Goal: Task Accomplishment & Management: Complete application form

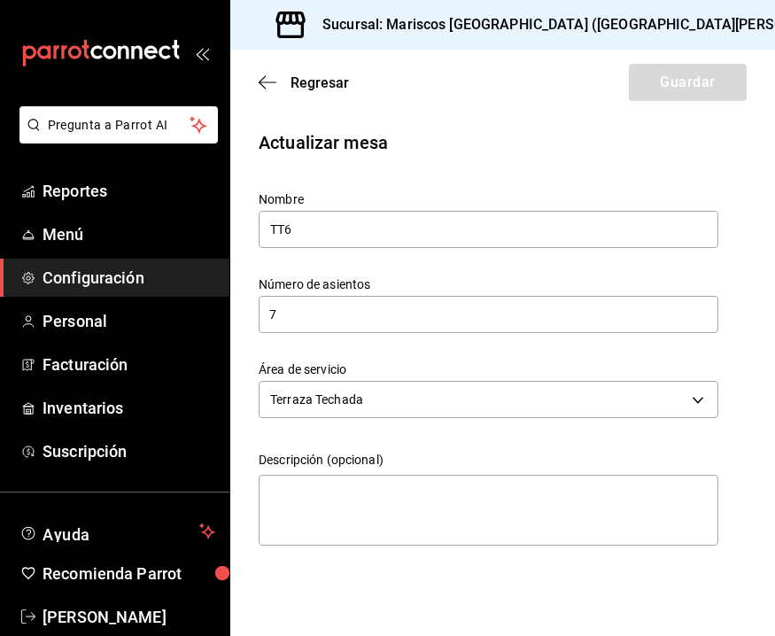
click at [284, 314] on input "7" at bounding box center [487, 314] width 459 height 35
type input "6"
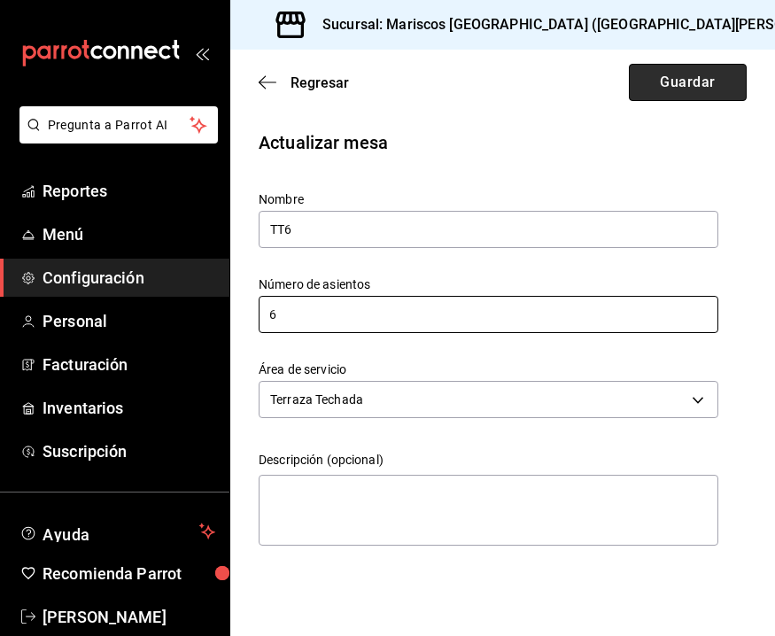
click at [679, 69] on button "Guardar" at bounding box center [688, 82] width 118 height 37
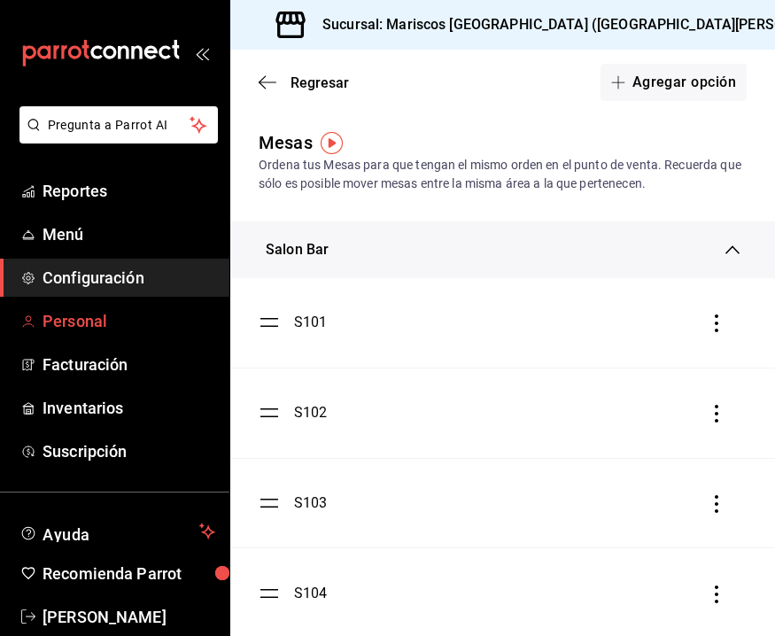
click at [106, 320] on span "Personal" at bounding box center [128, 321] width 173 height 24
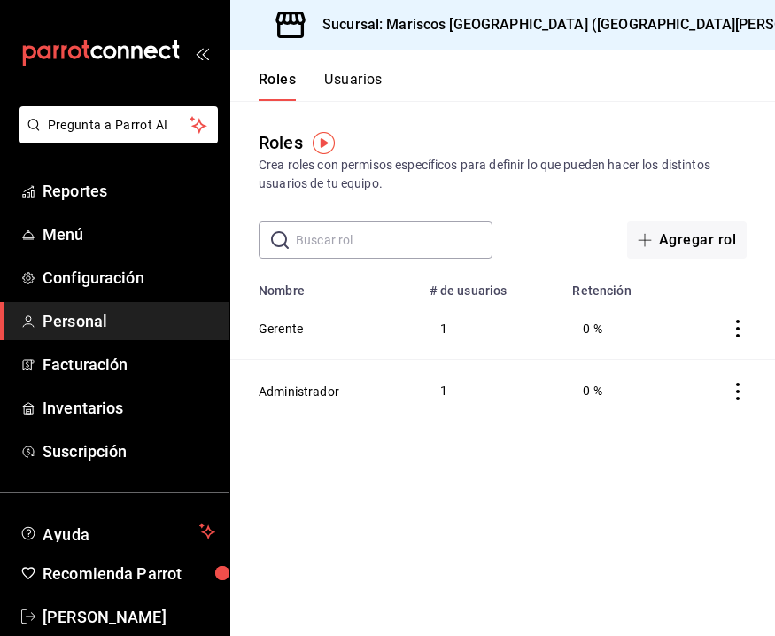
click at [361, 73] on button "Usuarios" at bounding box center [353, 86] width 58 height 30
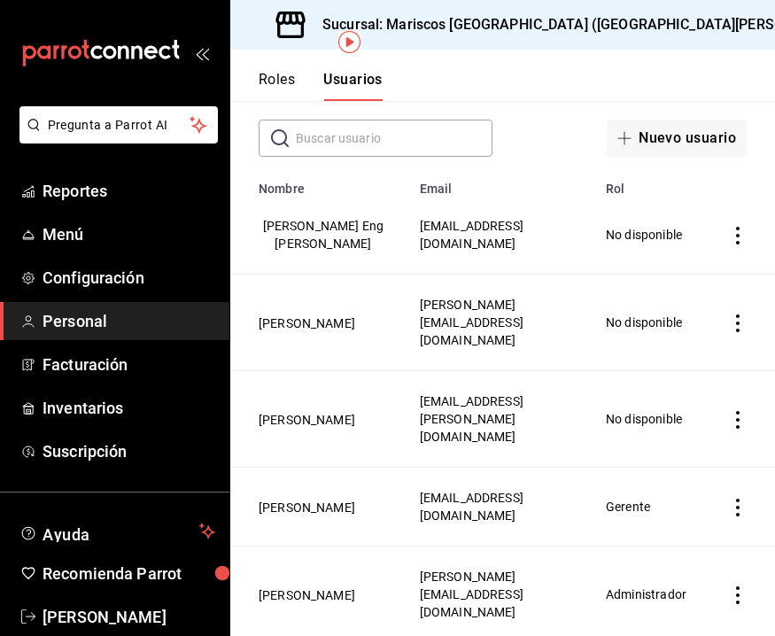
scroll to position [101, 0]
click at [665, 140] on button "Nuevo usuario" at bounding box center [676, 138] width 140 height 37
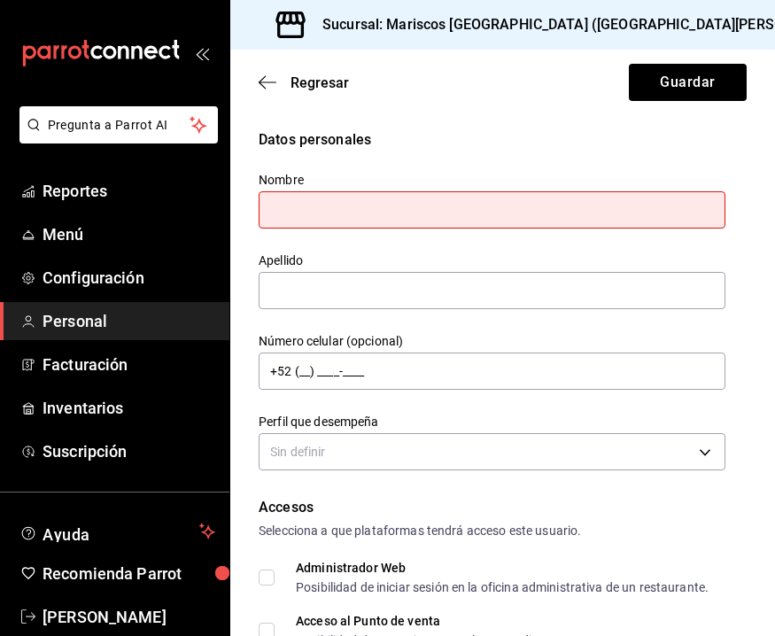
click at [588, 234] on div "Nombre Apellido Número celular (opcional) +52 (__) ____-____ Perfil que desempe…" at bounding box center [481, 312] width 488 height 325
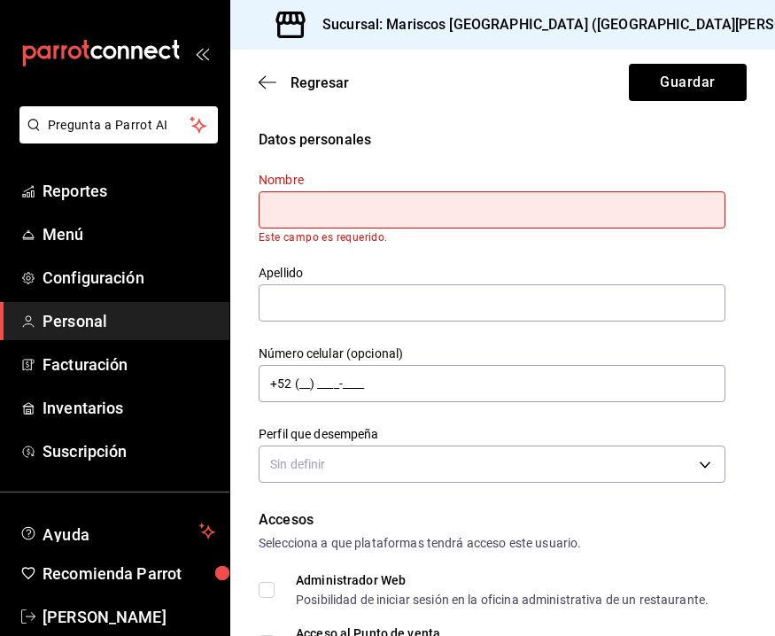
click at [579, 204] on input "text" at bounding box center [491, 209] width 467 height 37
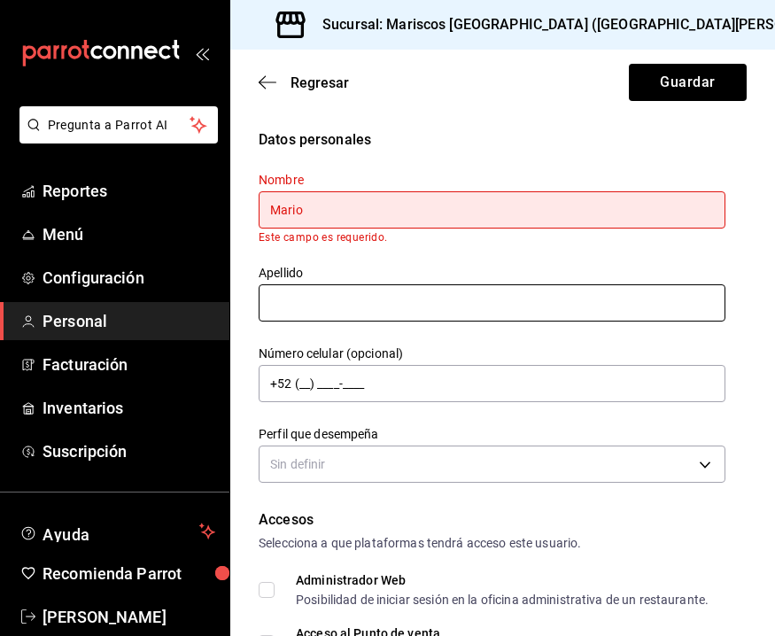
type input "Mario"
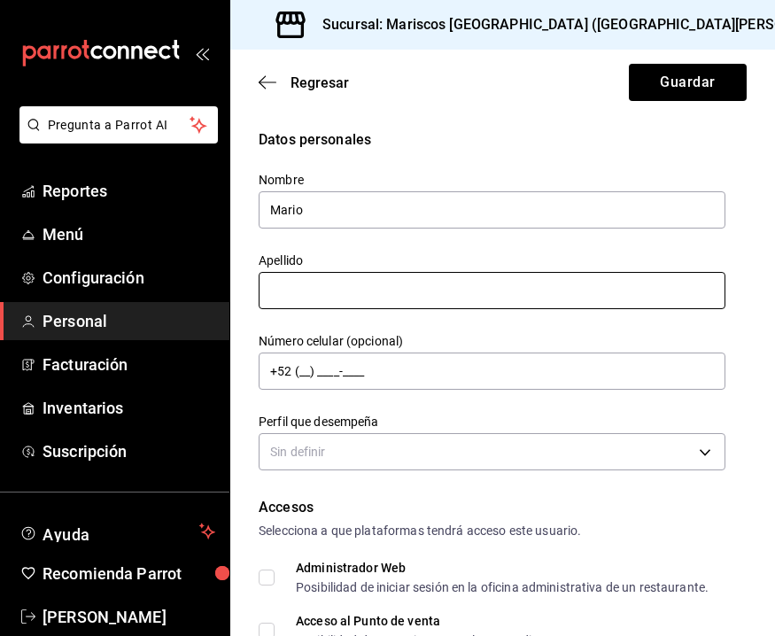
type input "a"
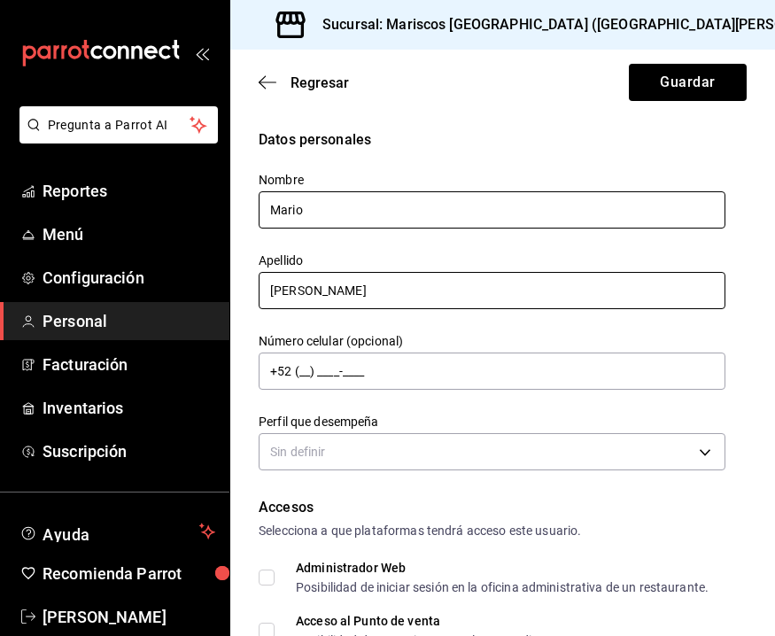
type input "[PERSON_NAME]"
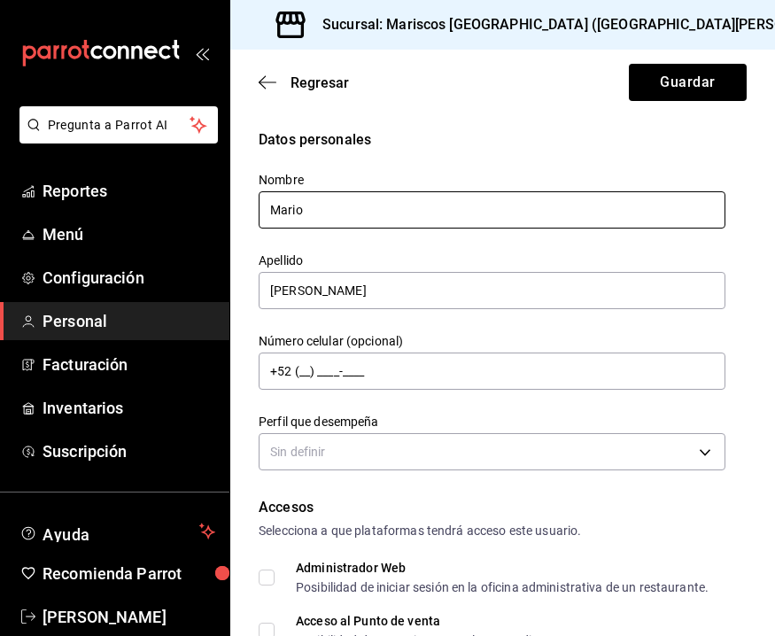
click at [502, 198] on input "Mario" at bounding box center [491, 209] width 467 height 37
click at [403, 217] on input "Mario" at bounding box center [491, 209] width 467 height 37
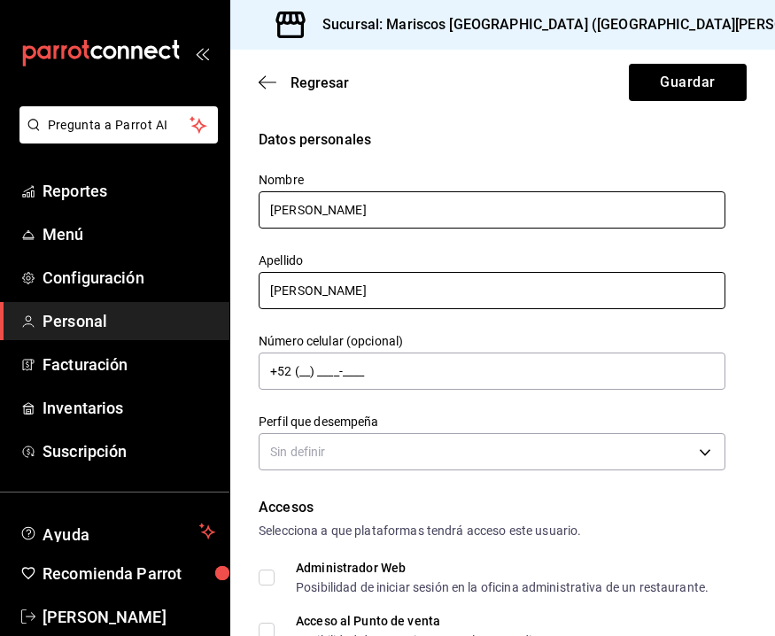
type input "[PERSON_NAME]"
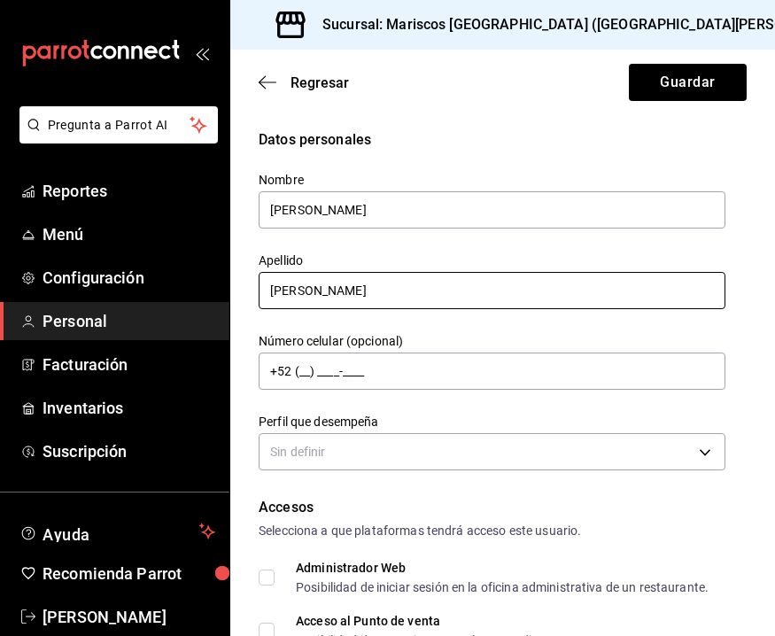
click at [330, 300] on input "[PERSON_NAME]" at bounding box center [491, 290] width 467 height 37
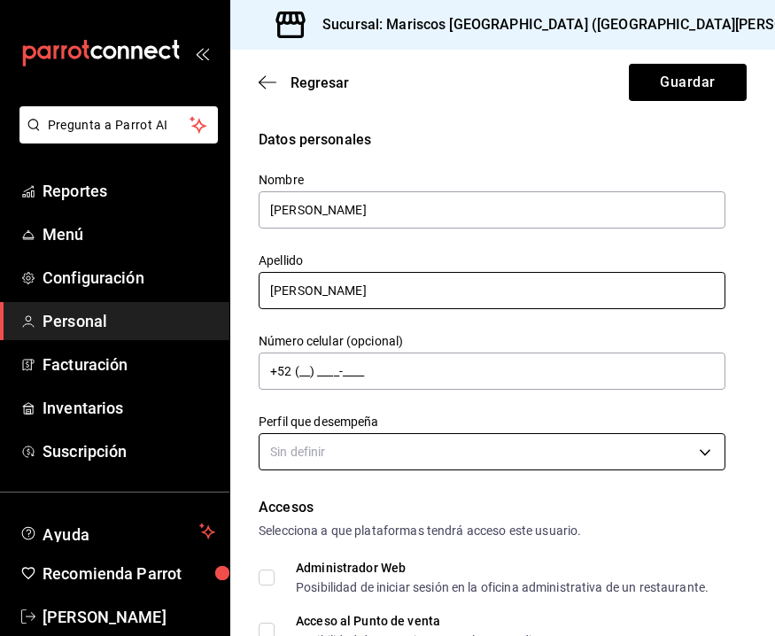
type input "[PERSON_NAME]"
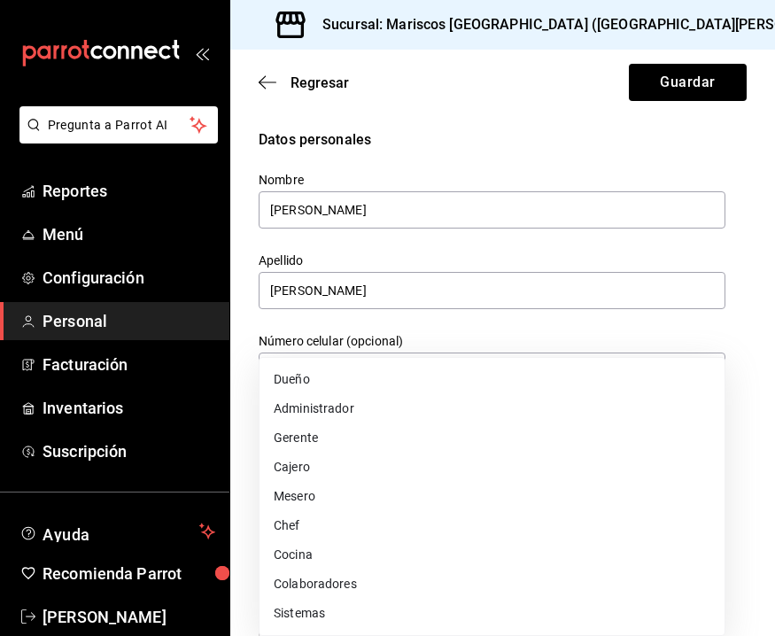
click at [307, 447] on body "Pregunta a Parrot AI Reportes Menú Configuración Personal Facturación Inventari…" at bounding box center [387, 318] width 775 height 636
click at [349, 574] on li "Colaboradores" at bounding box center [491, 583] width 465 height 29
type input "STAFF"
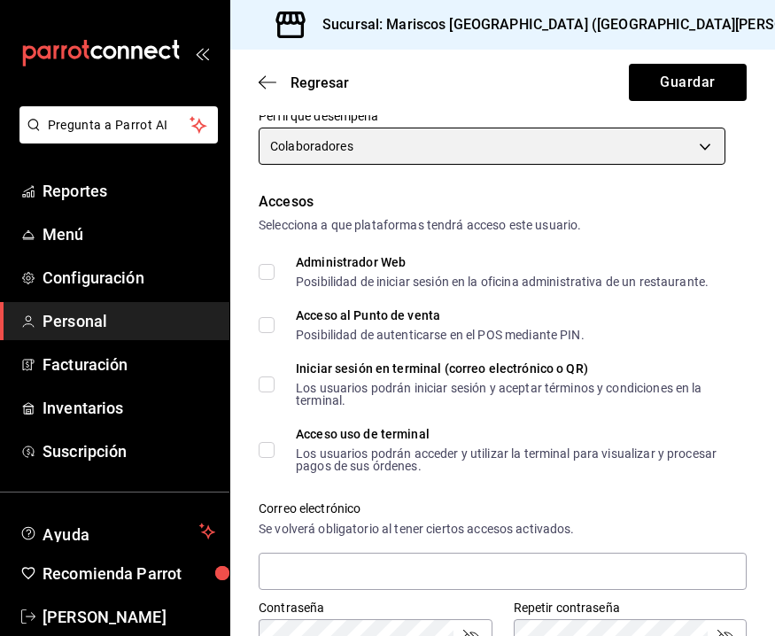
scroll to position [310, 0]
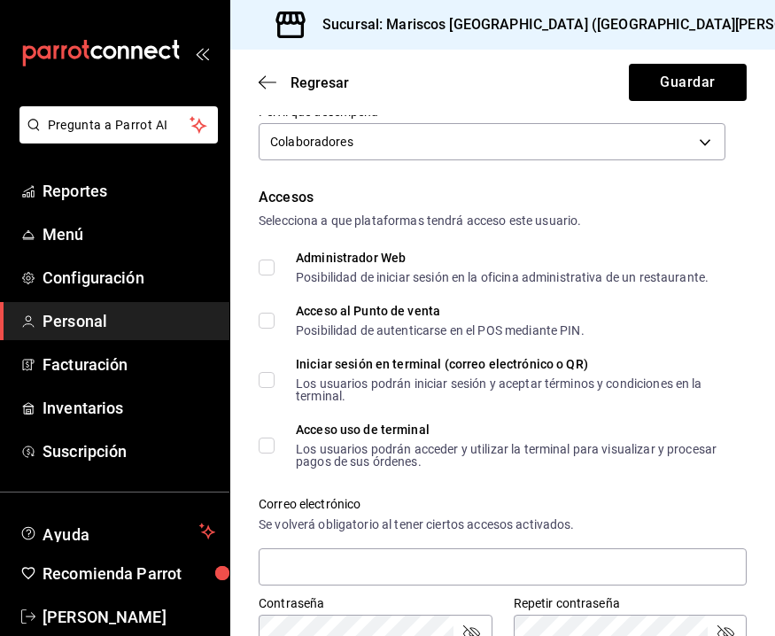
click at [269, 313] on input "Acceso al Punto de venta Posibilidad de autenticarse en el POS mediante PIN." at bounding box center [266, 320] width 16 height 16
checkbox input "true"
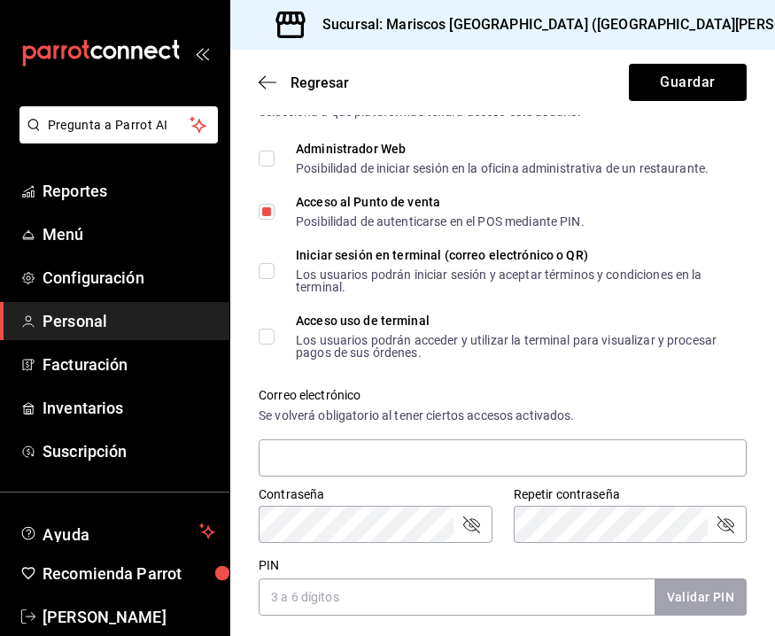
scroll to position [433, 0]
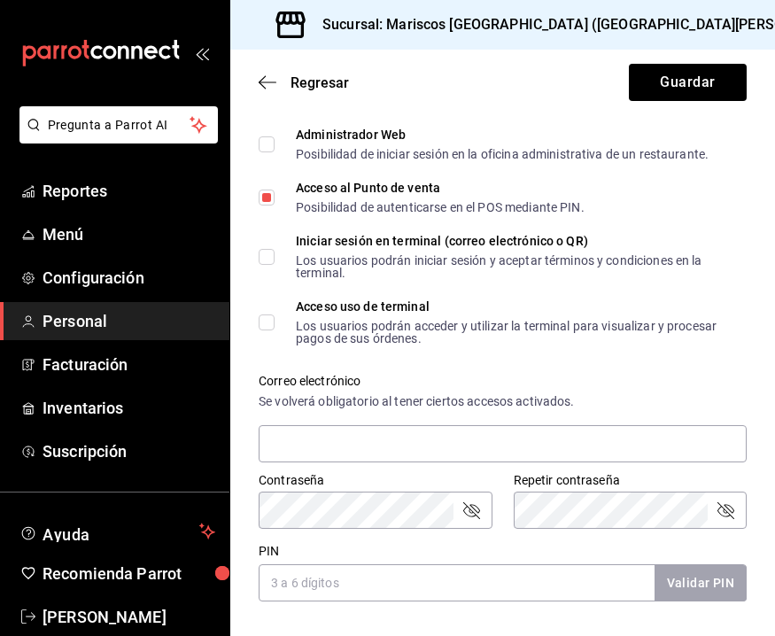
click at [365, 148] on div "Posibilidad de iniciar sesión en la oficina administrativa de un restaurante." at bounding box center [502, 154] width 413 height 12
click at [274, 148] on input "Administrador Web Posibilidad de iniciar sesión en la oficina administrativa de…" at bounding box center [266, 144] width 16 height 16
checkbox input "true"
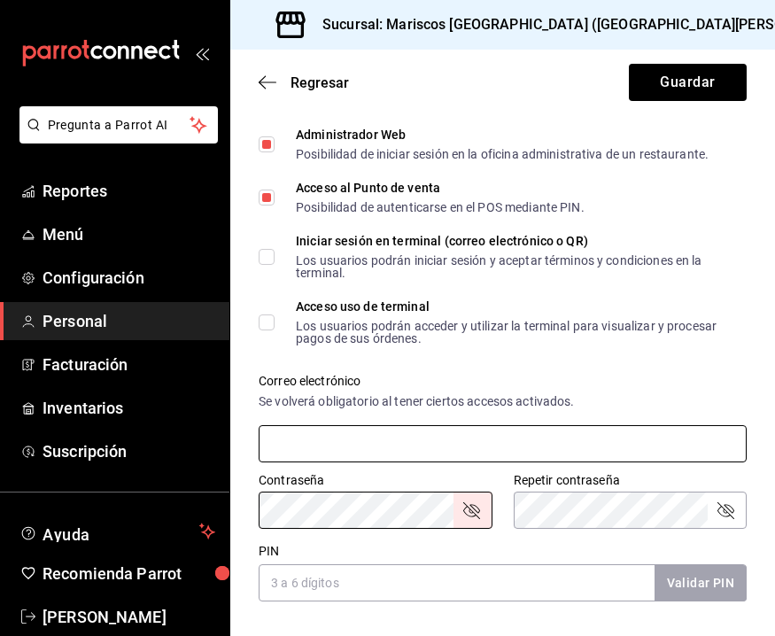
click at [390, 448] on input "text" at bounding box center [502, 443] width 488 height 37
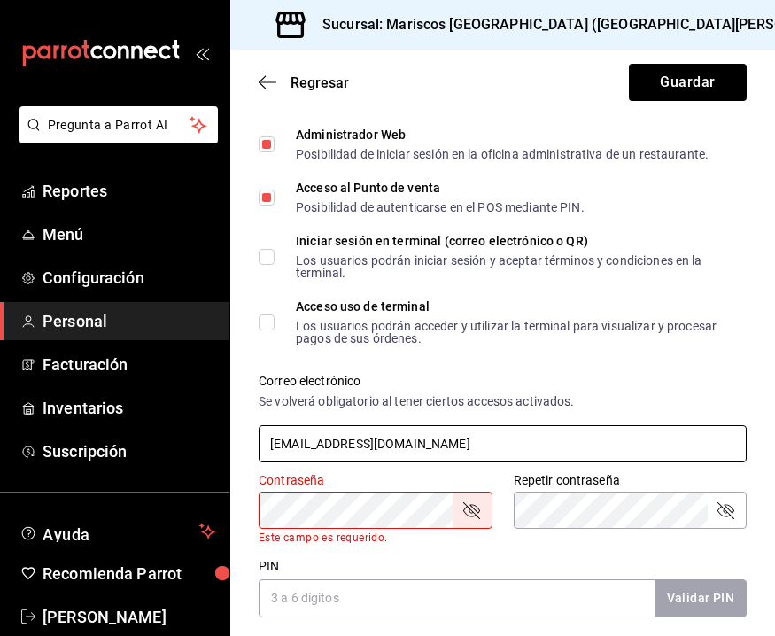
type input "[EMAIL_ADDRESS][DOMAIN_NAME]"
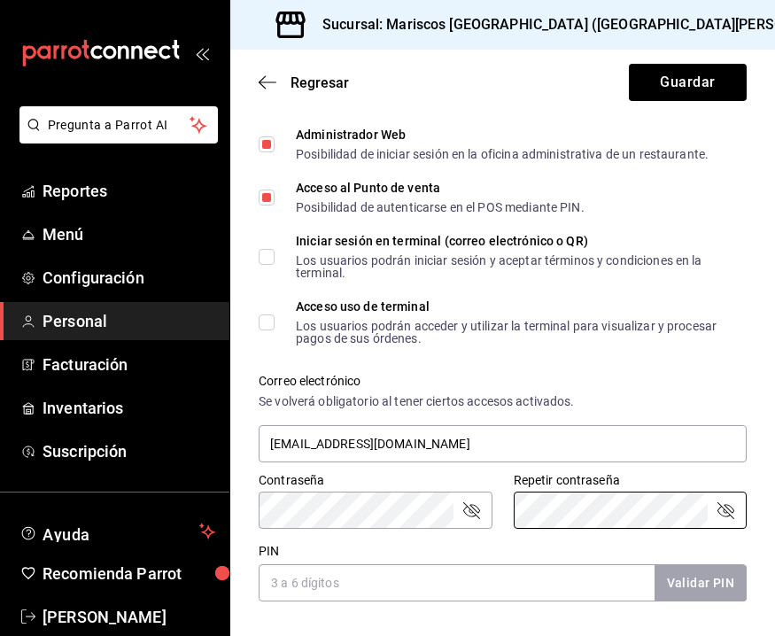
click at [457, 579] on input "PIN" at bounding box center [456, 582] width 396 height 37
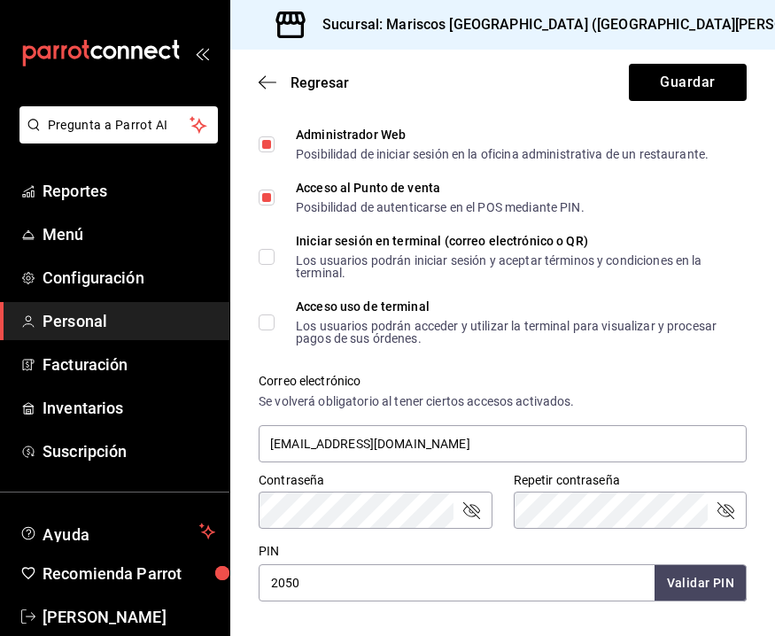
type input "2050"
click at [714, 592] on button "Validar PIN" at bounding box center [699, 583] width 94 height 38
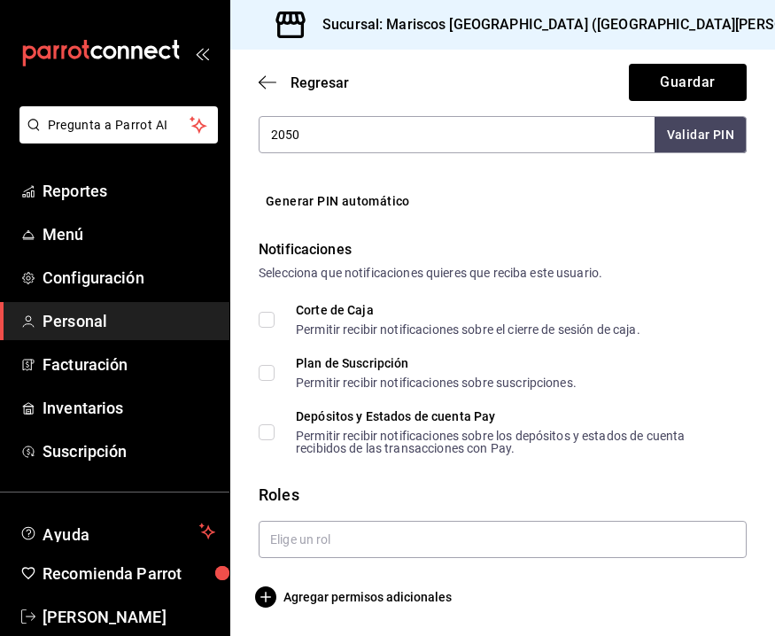
scroll to position [880, 0]
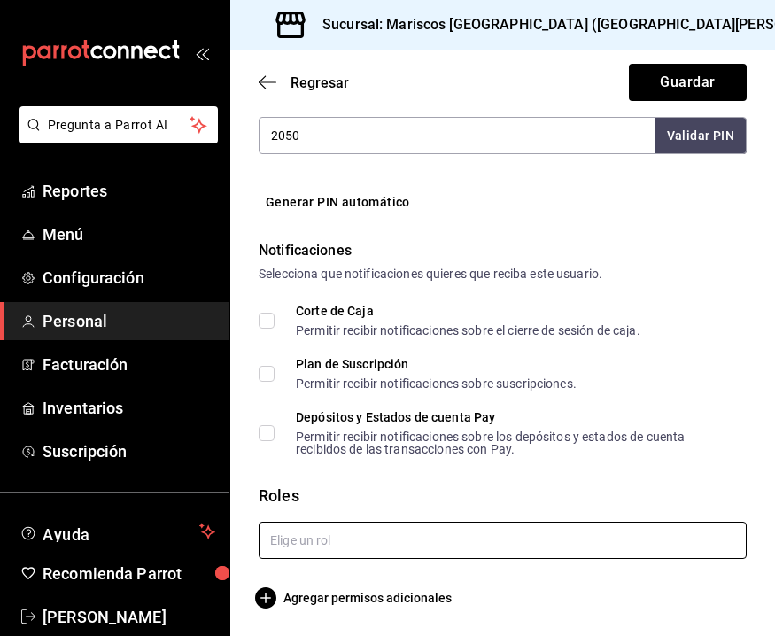
click at [513, 528] on input "text" at bounding box center [502, 539] width 488 height 37
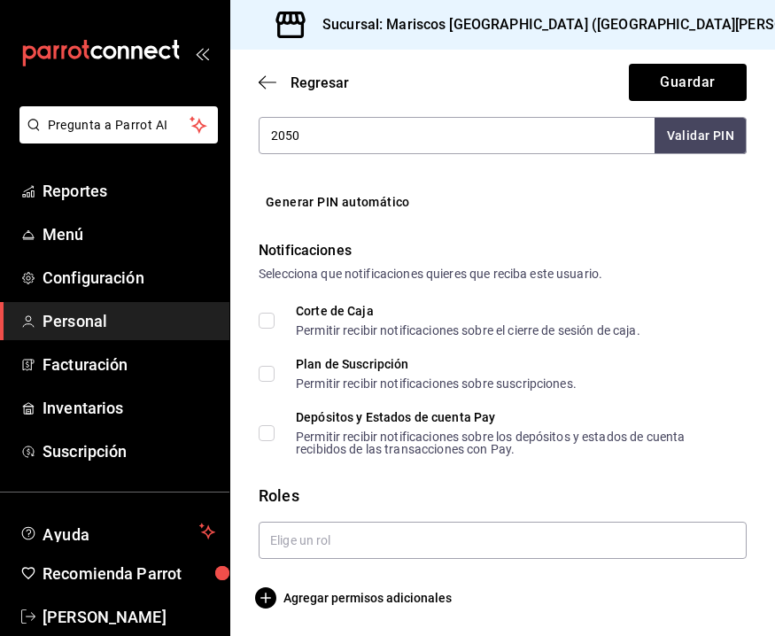
click at [689, 393] on div "Corte de Caja Permitir recibir notificaciones sobre el cierre de sesión de caja…" at bounding box center [502, 380] width 488 height 150
click at [417, 599] on span "Agregar permisos adicionales" at bounding box center [354, 597] width 193 height 21
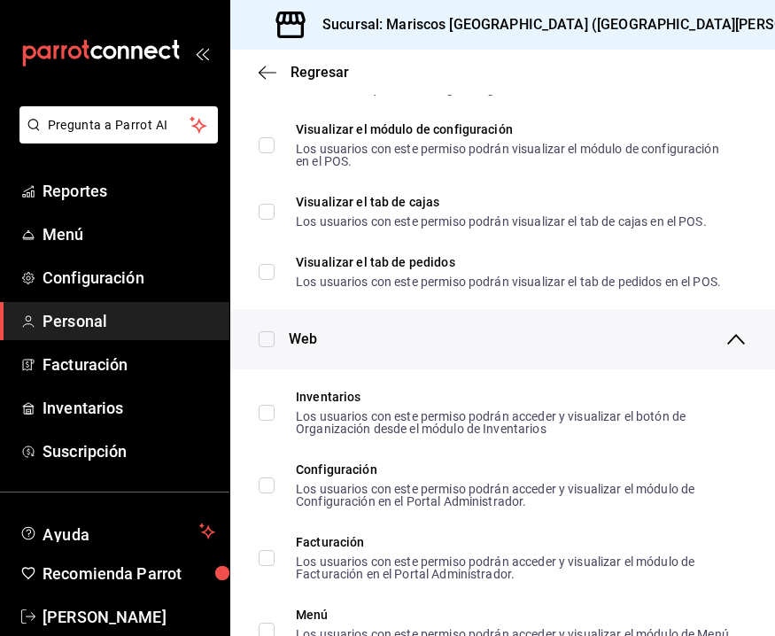
scroll to position [642, 0]
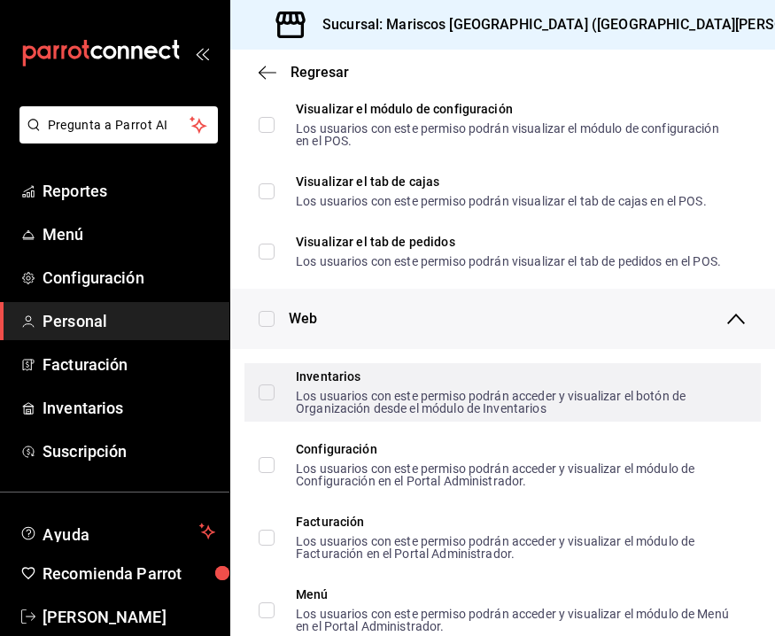
click at [461, 391] on div "Los usuarios con este permiso podrán acceder y visualizar el botón de Organizac…" at bounding box center [514, 402] width 436 height 25
click at [274, 391] on input "Inventarios Los usuarios con este permiso podrán acceder y visualizar el botón …" at bounding box center [266, 392] width 16 height 16
click at [275, 391] on span "Inventarios Los usuarios con este permiso podrán acceder y visualizar el botón …" at bounding box center [503, 392] width 458 height 44
click at [274, 391] on input "Inventarios Los usuarios con este permiso podrán acceder y visualizar el botón …" at bounding box center [266, 392] width 16 height 16
click at [266, 385] on input "Inventarios Los usuarios con este permiso podrán acceder y visualizar el botón …" at bounding box center [266, 392] width 16 height 16
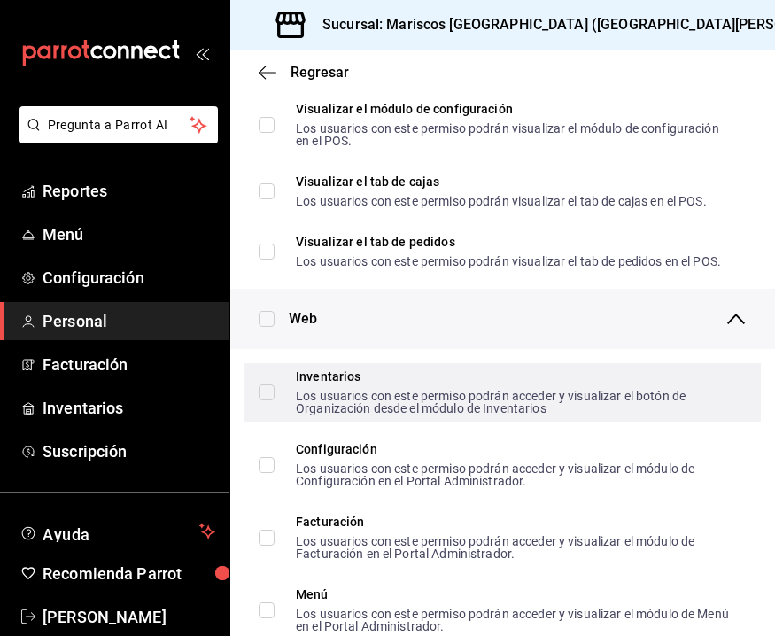
checkbox input "true"
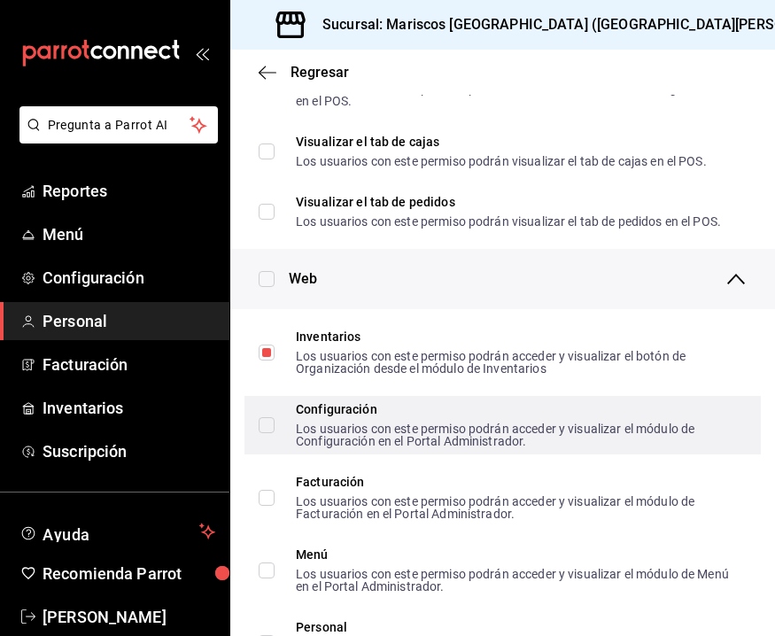
scroll to position [752, 0]
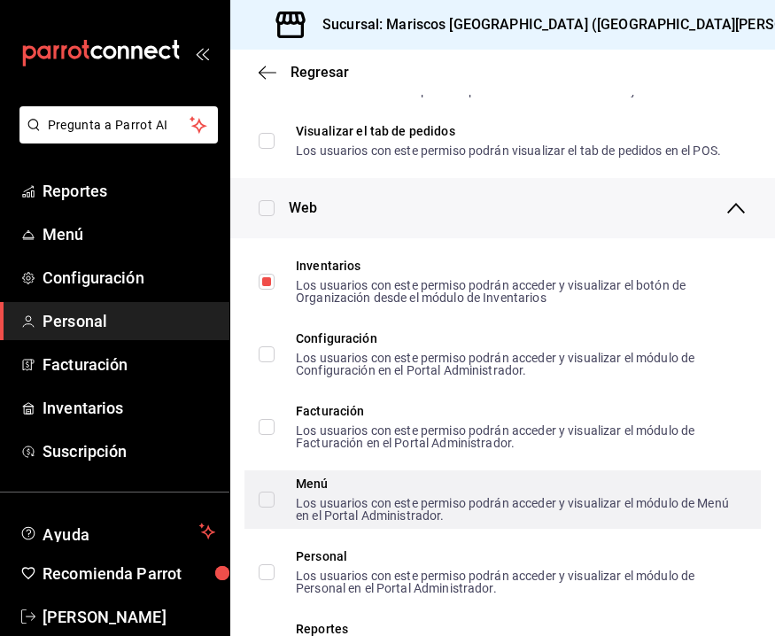
click at [267, 498] on input "Menú Los usuarios con este permiso podrán acceder y visualizar el módulo de Men…" at bounding box center [266, 499] width 16 height 16
checkbox input "true"
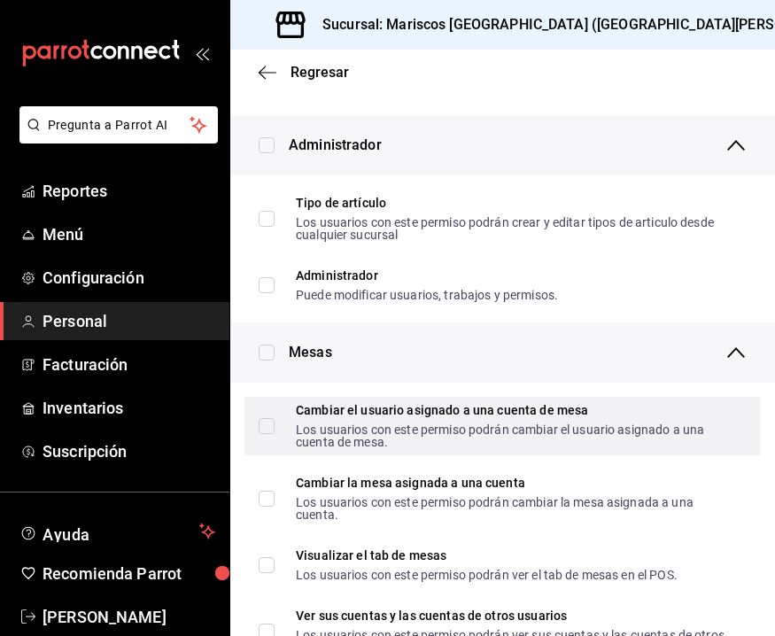
scroll to position [70, 0]
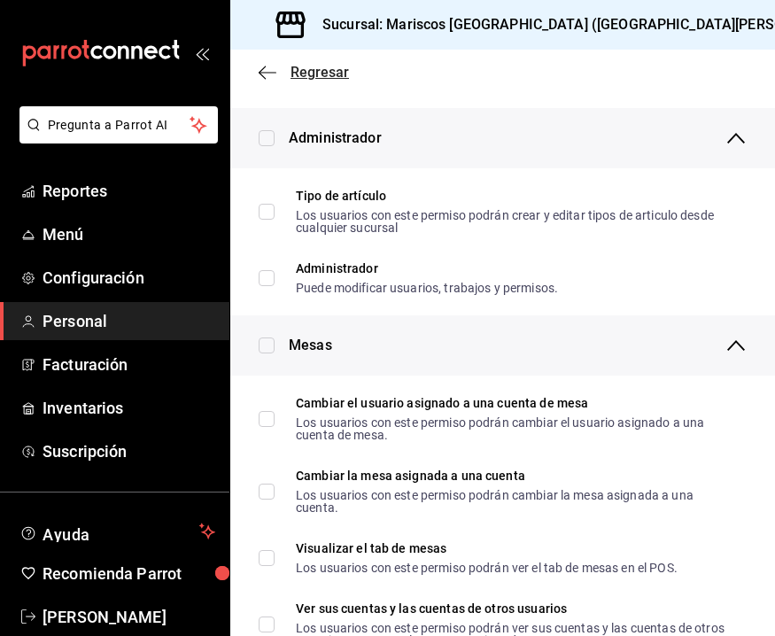
click at [263, 73] on icon "button" at bounding box center [267, 72] width 18 height 1
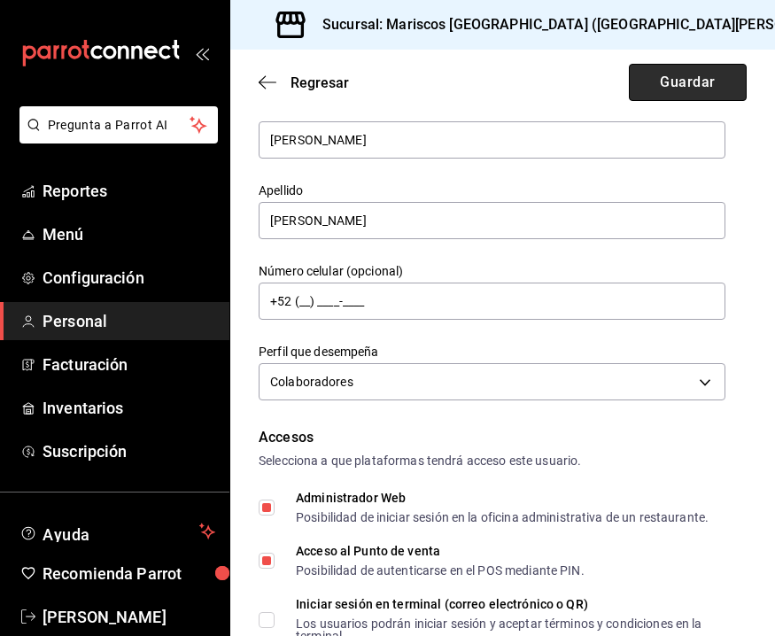
click at [674, 88] on button "Guardar" at bounding box center [688, 82] width 118 height 37
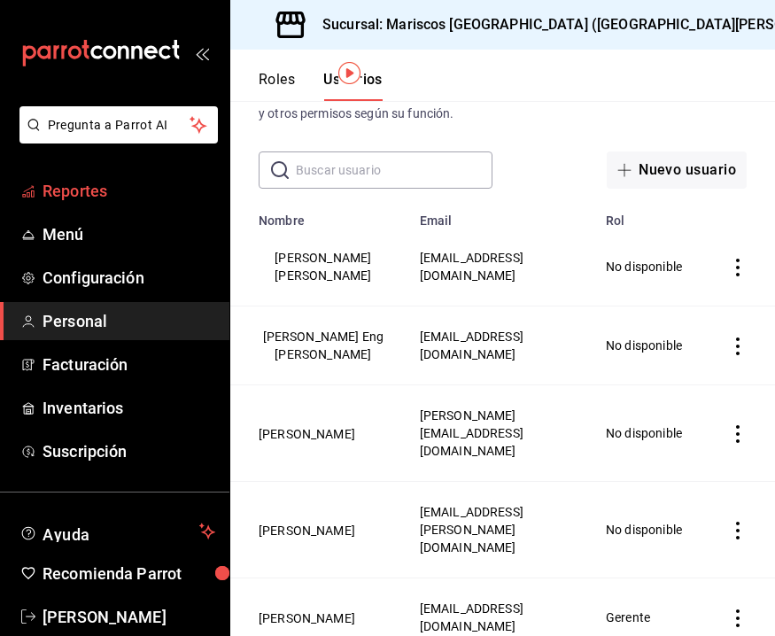
click at [118, 182] on span "Reportes" at bounding box center [128, 191] width 173 height 24
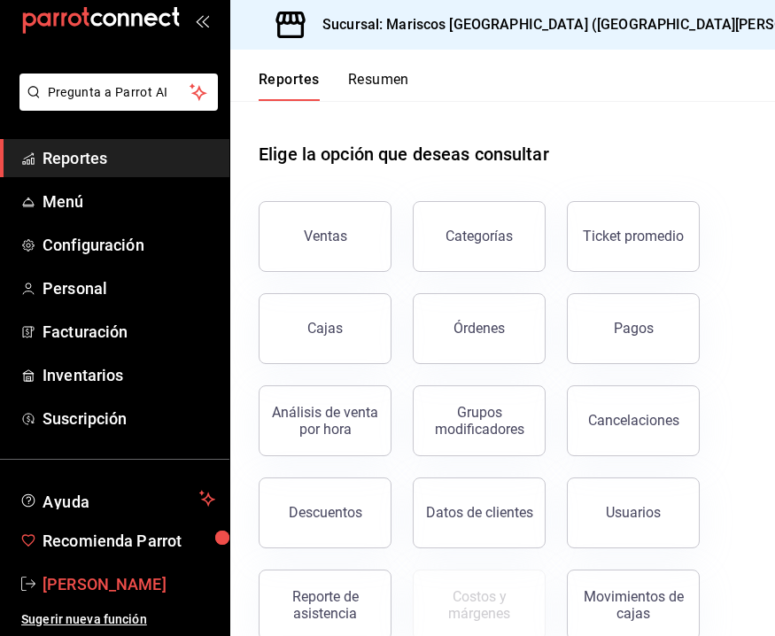
scroll to position [33, 0]
click at [95, 581] on span "[PERSON_NAME]" at bounding box center [128, 584] width 173 height 24
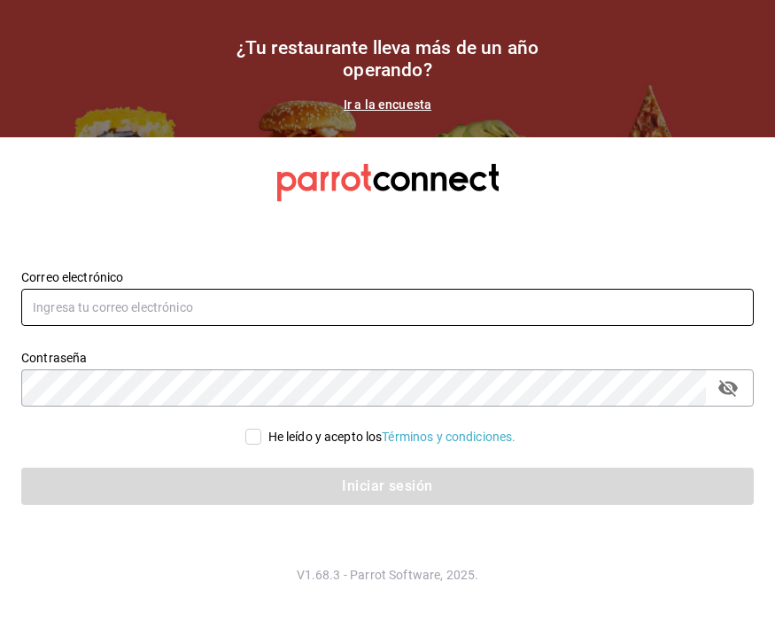
click at [418, 319] on input "text" at bounding box center [387, 307] width 732 height 37
type input "[EMAIL_ADDRESS][DOMAIN_NAME]"
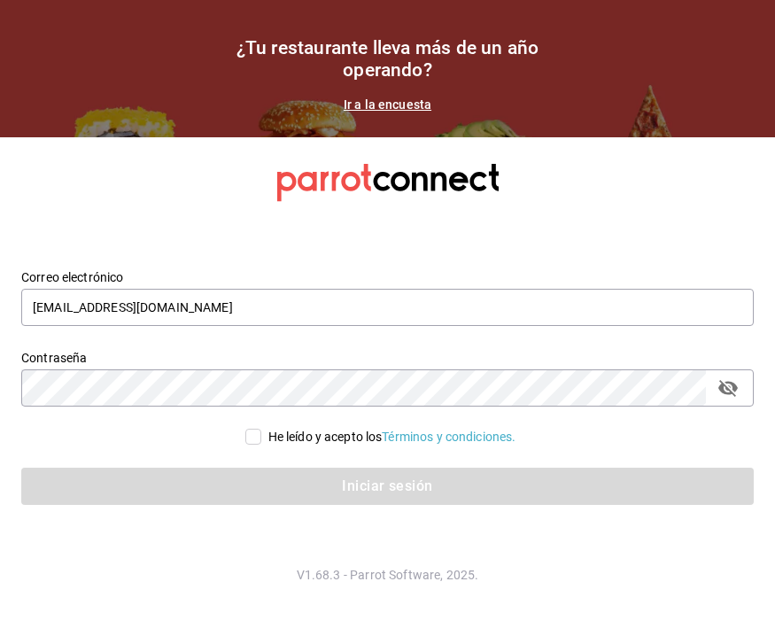
click at [255, 437] on input "He leído y acepto los Términos y condiciones." at bounding box center [253, 436] width 16 height 16
checkbox input "true"
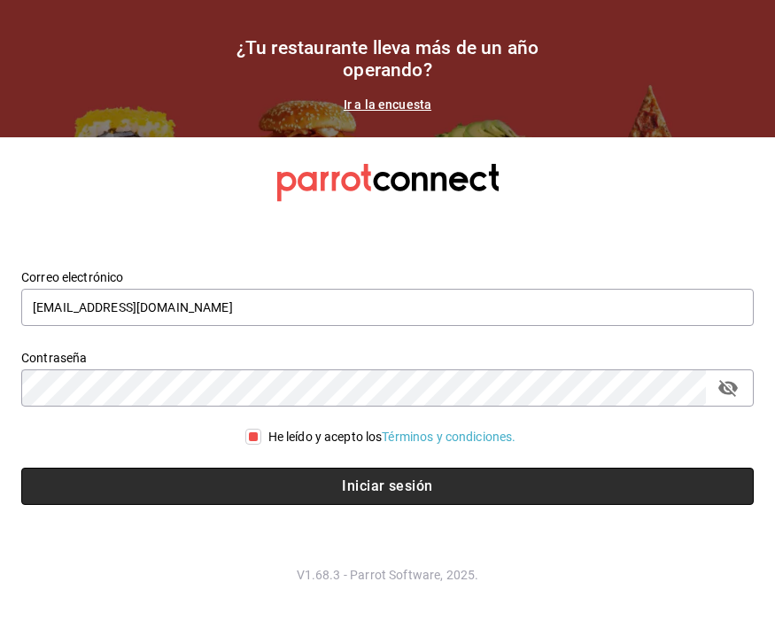
click at [289, 480] on button "Iniciar sesión" at bounding box center [387, 485] width 732 height 37
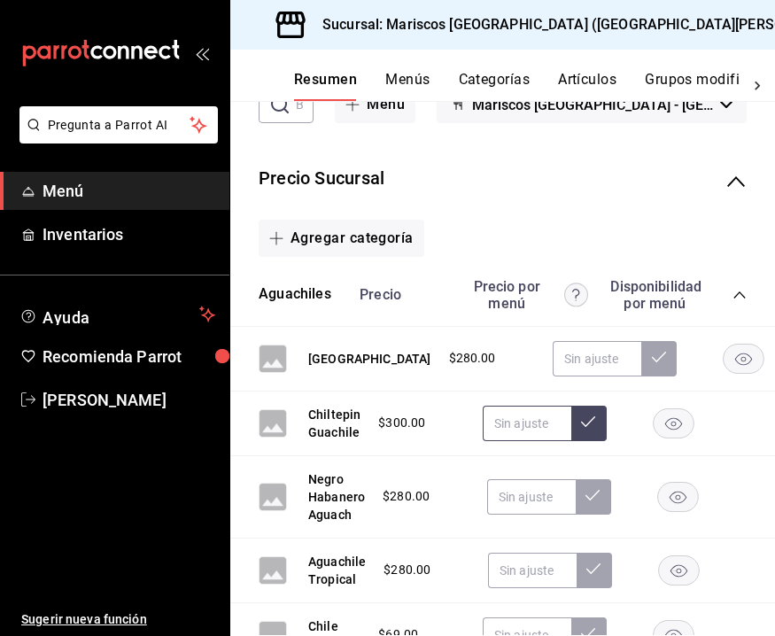
scroll to position [138, 0]
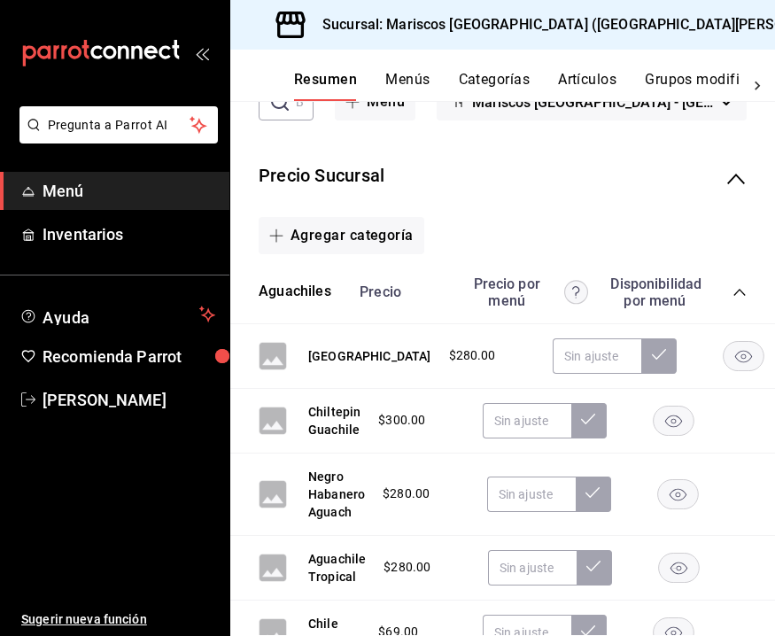
click at [723, 359] on rect "button" at bounding box center [743, 355] width 41 height 29
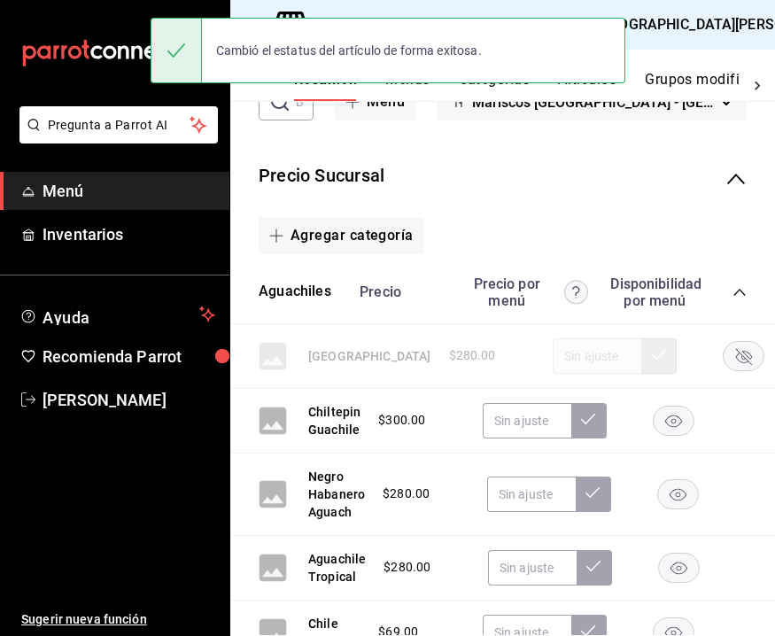
click at [723, 359] on rect "button" at bounding box center [743, 355] width 41 height 29
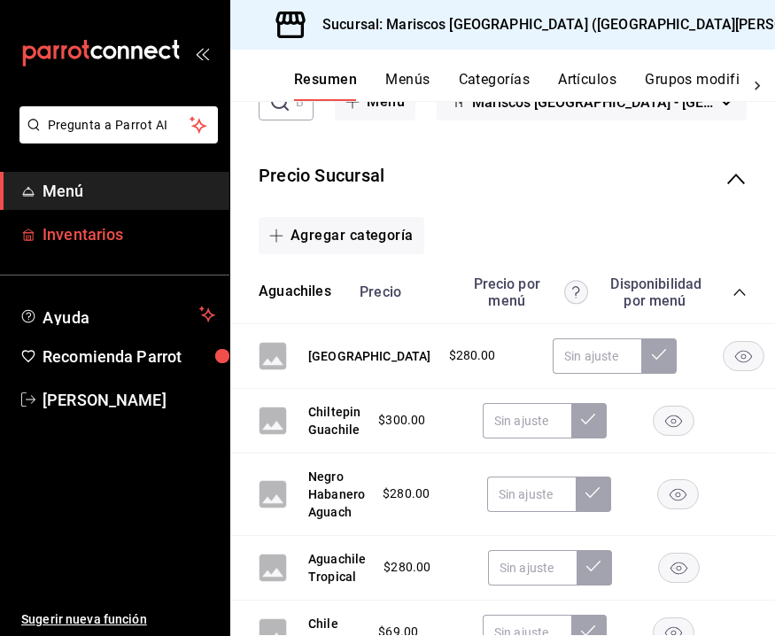
click at [201, 232] on span "Inventarios" at bounding box center [128, 234] width 173 height 24
